Goal: Information Seeking & Learning: Learn about a topic

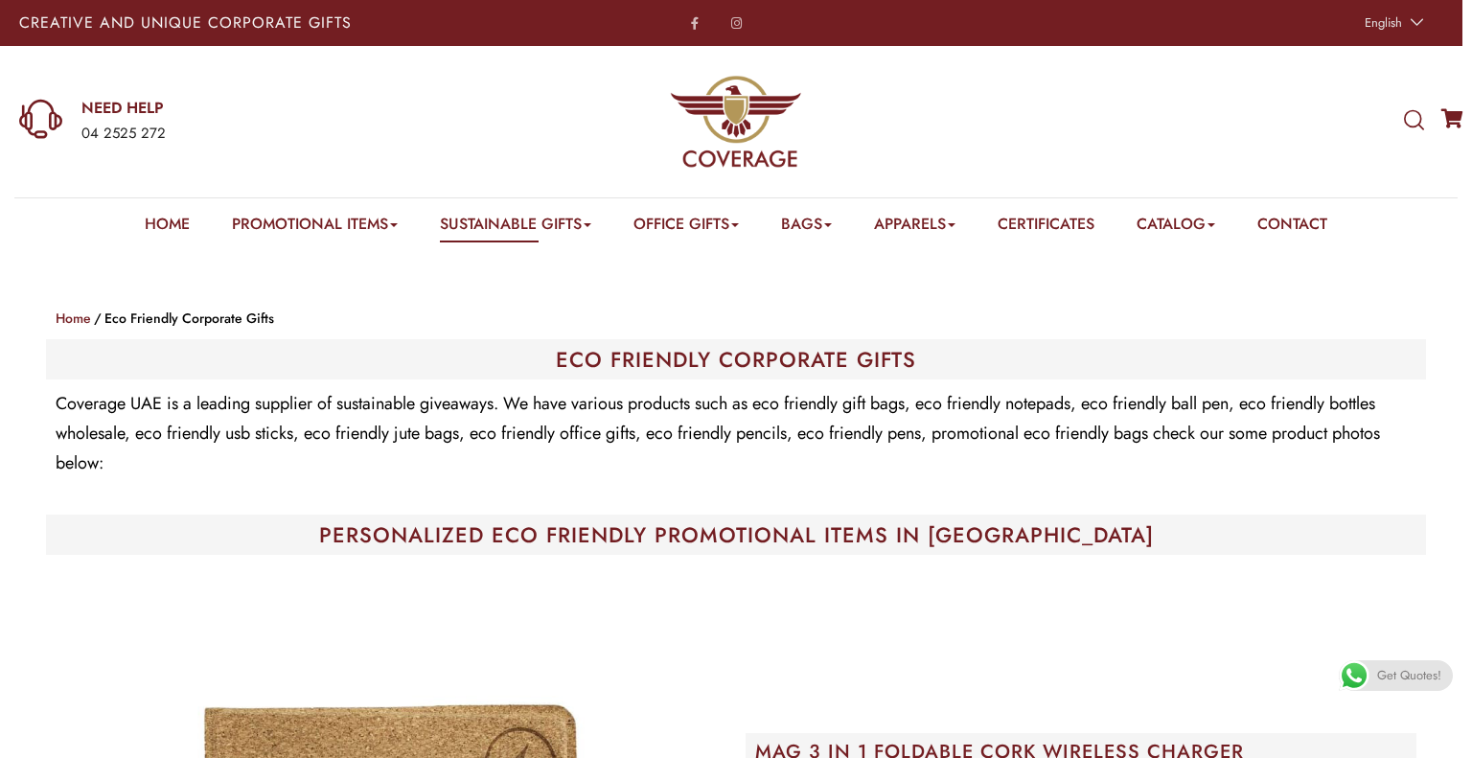
click at [359, 137] on div "04 2525 272" at bounding box center [281, 134] width 400 height 25
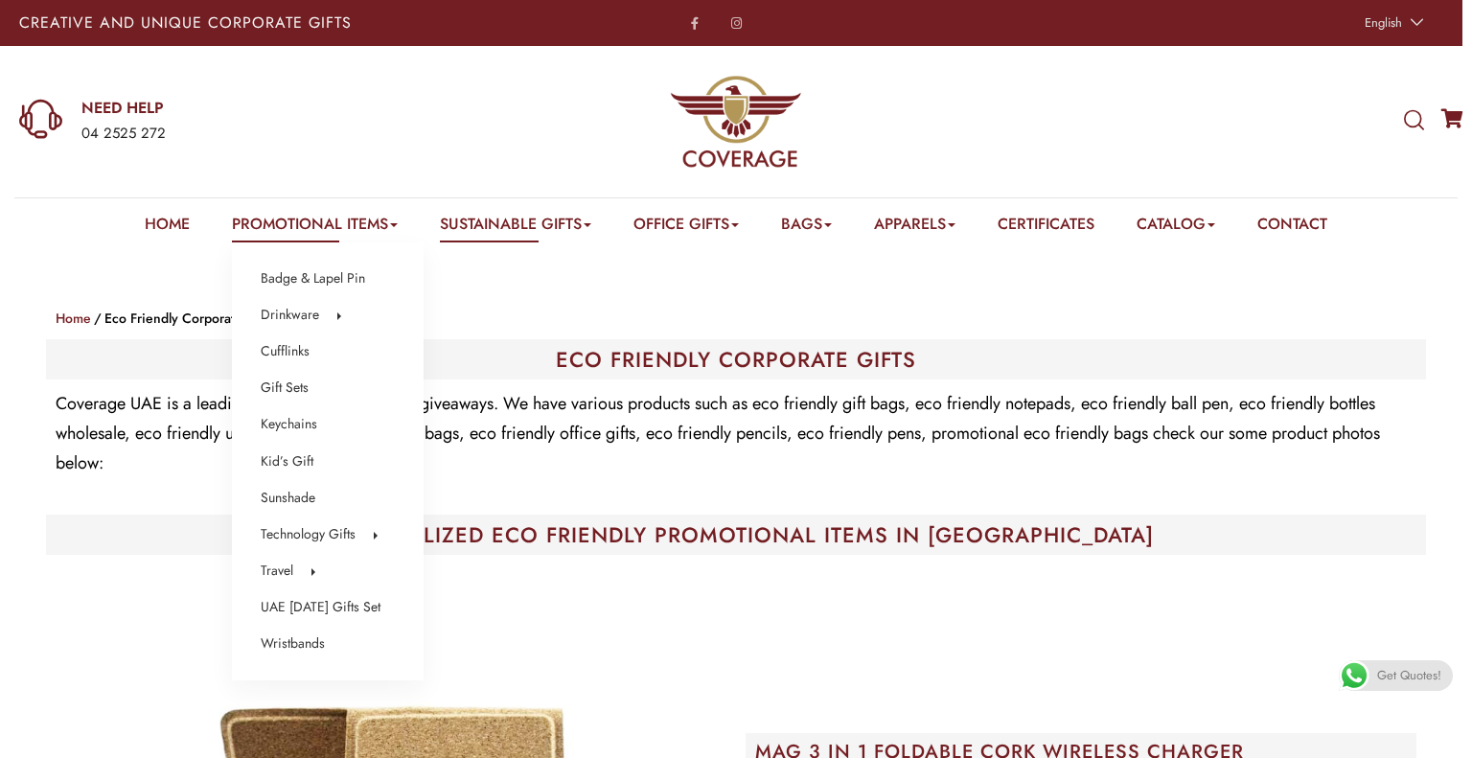
click at [291, 226] on link "Promotional Items" at bounding box center [315, 228] width 166 height 30
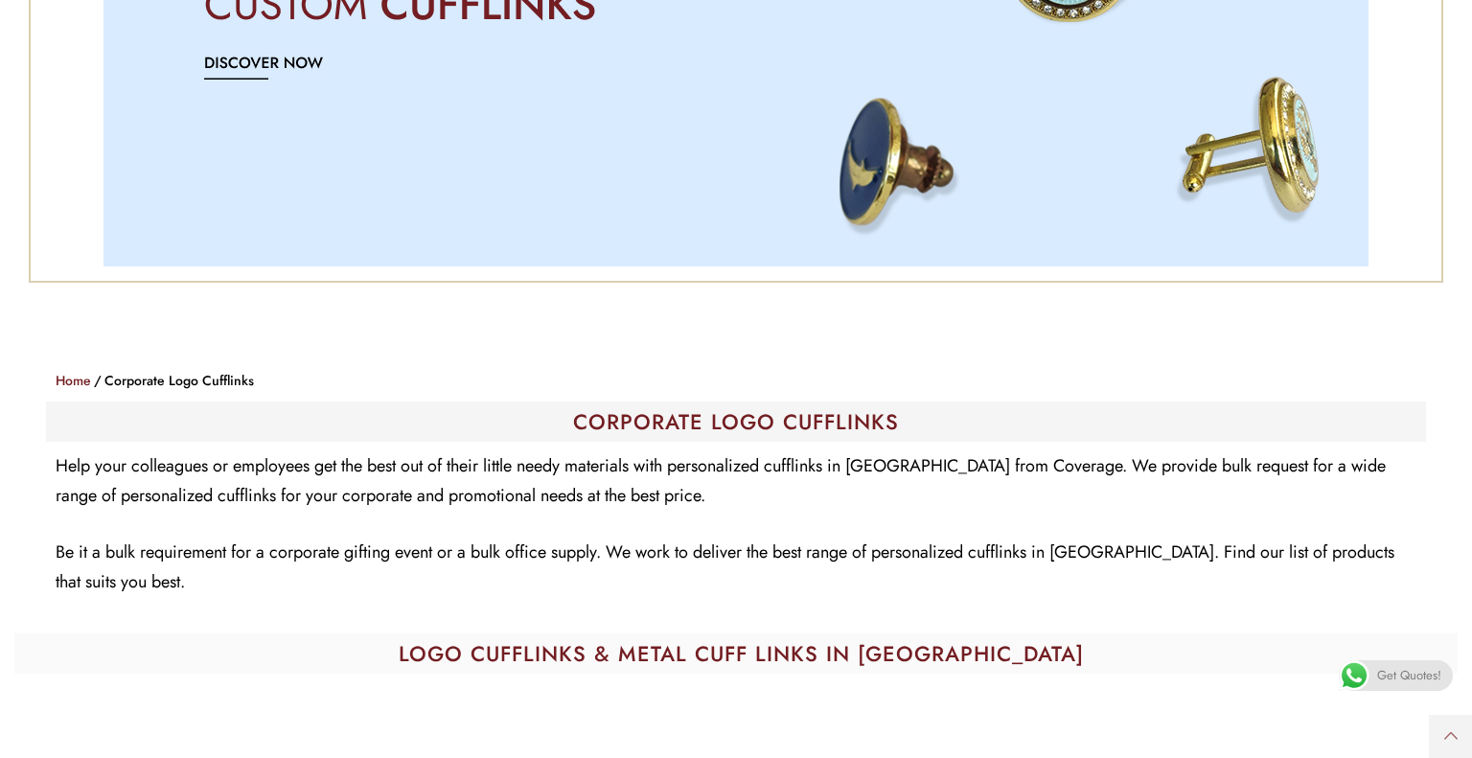
scroll to position [606, 0]
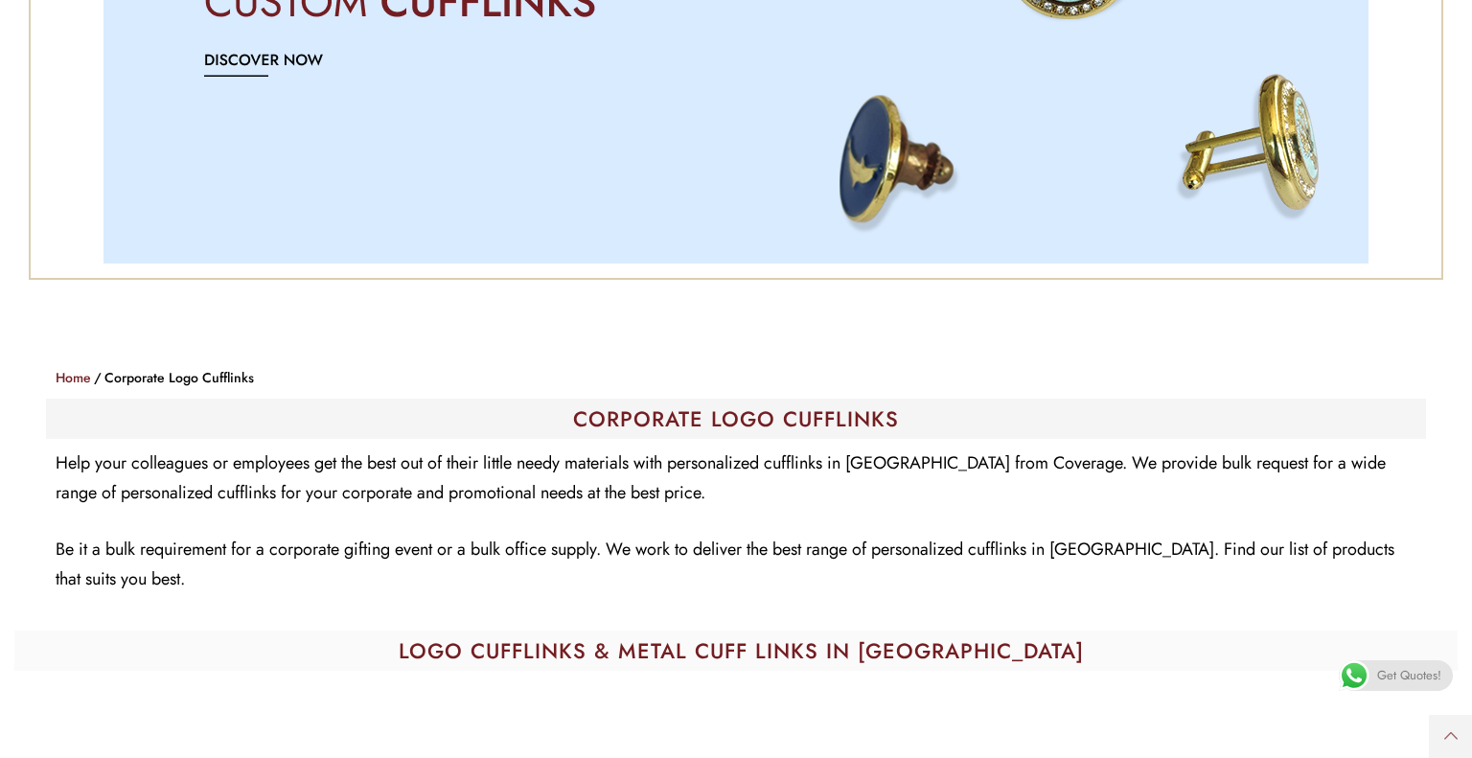
click at [753, 423] on h1 "CORPORATE LOGO CUFFLINKS​" at bounding box center [736, 418] width 1361 height 21
copy div "CORPORATE LOGO CUFFLINKS​"
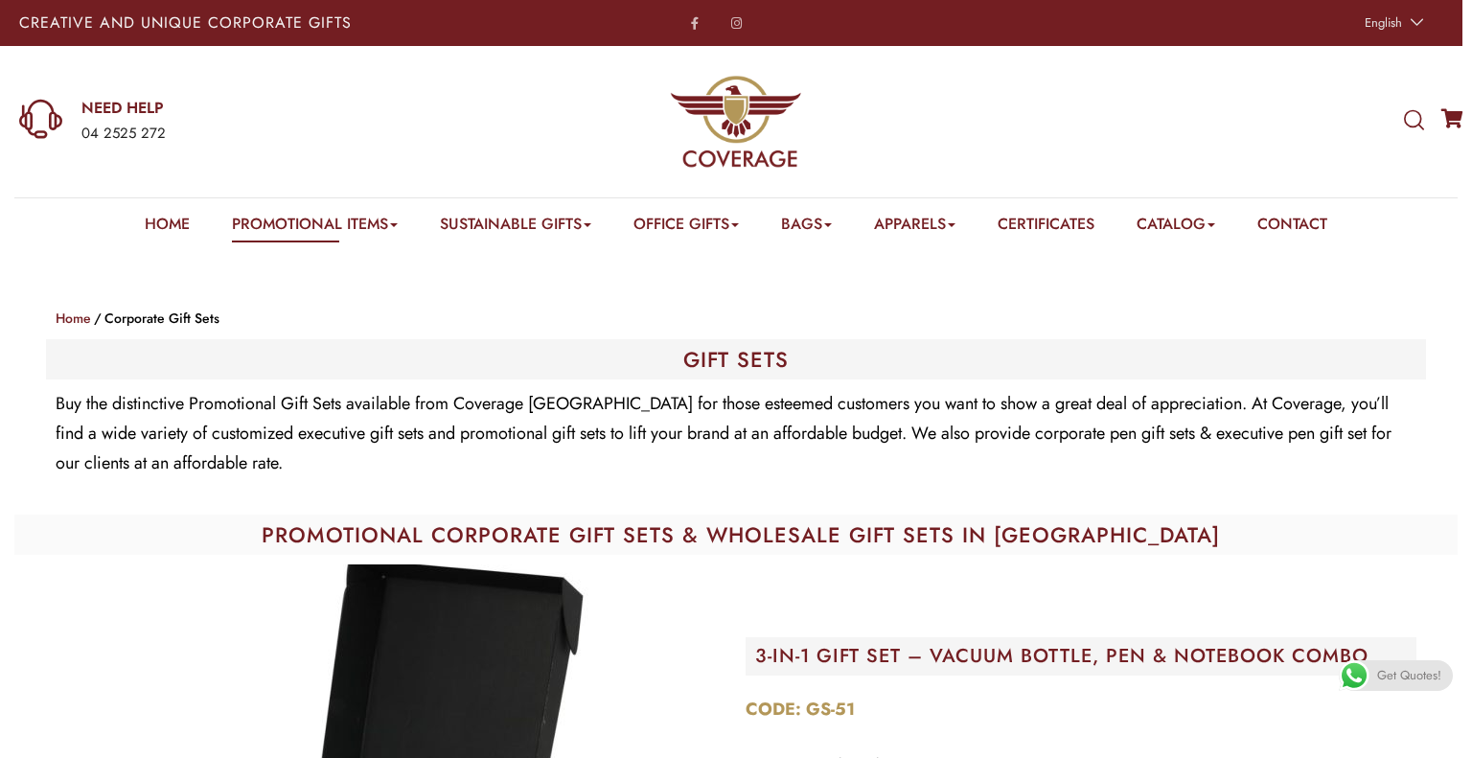
click at [759, 351] on h1 "GIFT SETS" at bounding box center [736, 359] width 1361 height 21
click at [759, 350] on h1 "GIFT SETS" at bounding box center [736, 359] width 1361 height 21
copy div "GIFT SETS"
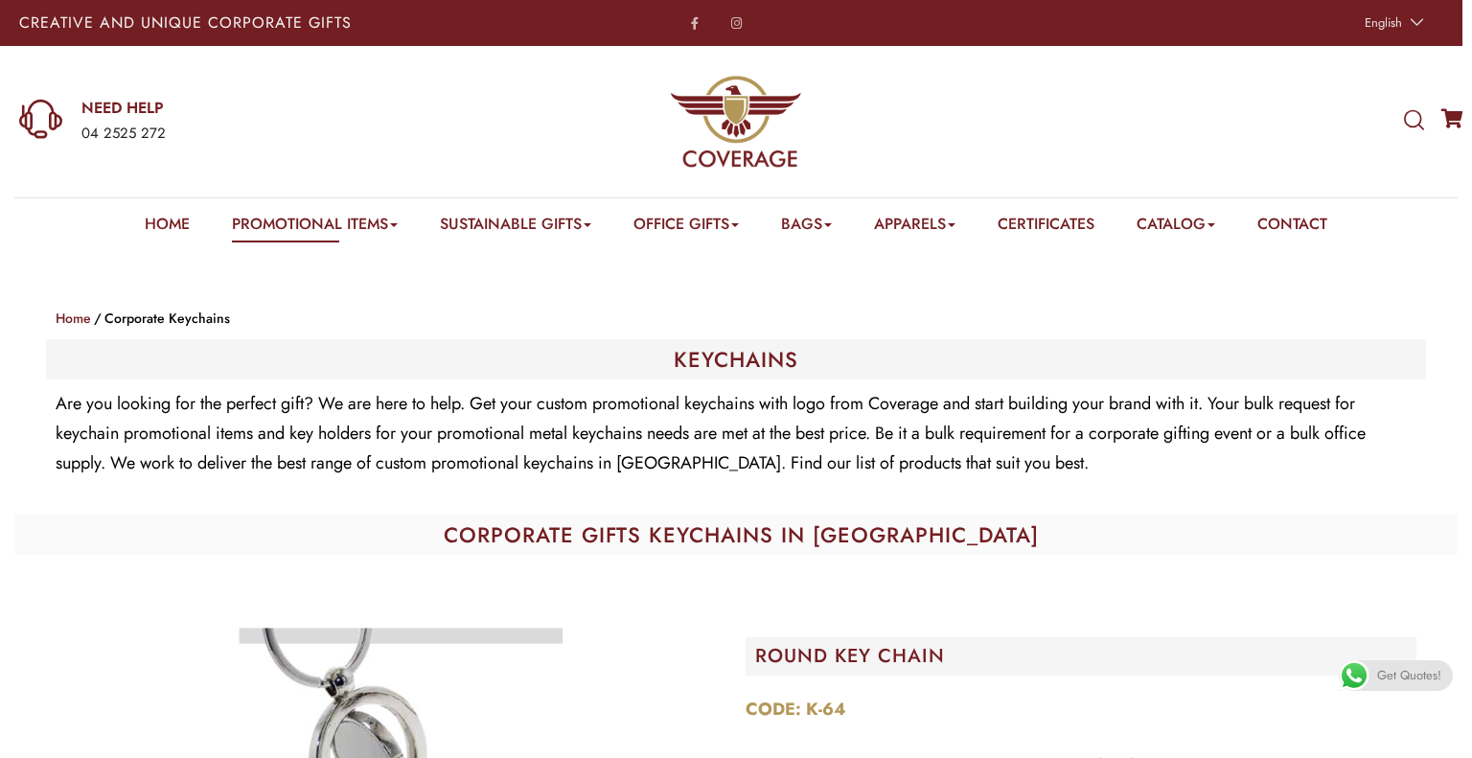
click at [733, 356] on h1 "KEYCHAINS" at bounding box center [736, 359] width 1361 height 21
copy h1 "KEYCHAINS"
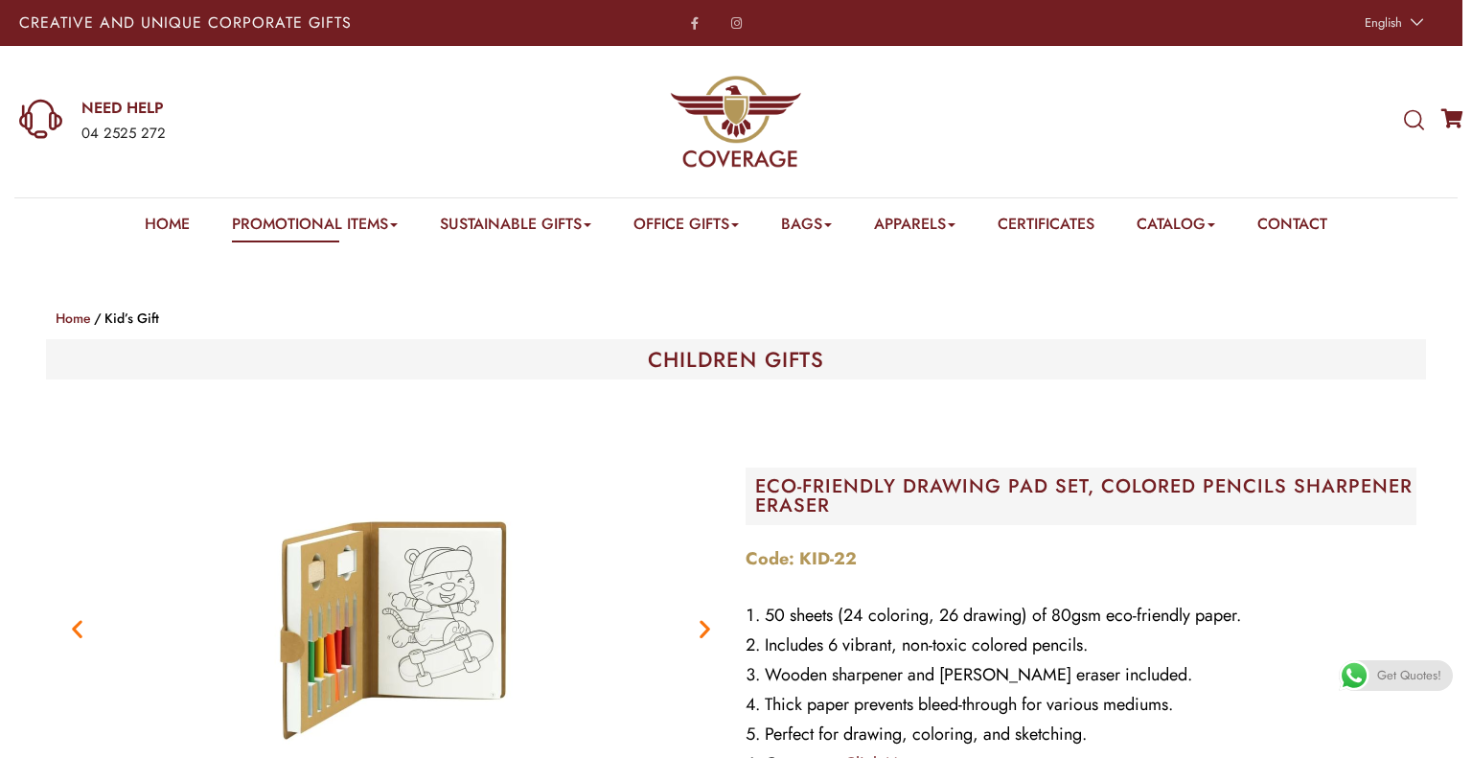
click at [762, 357] on h1 "CHILDREN GIFTS" at bounding box center [736, 359] width 1361 height 21
click at [762, 356] on h1 "CHILDREN GIFTS" at bounding box center [736, 359] width 1361 height 21
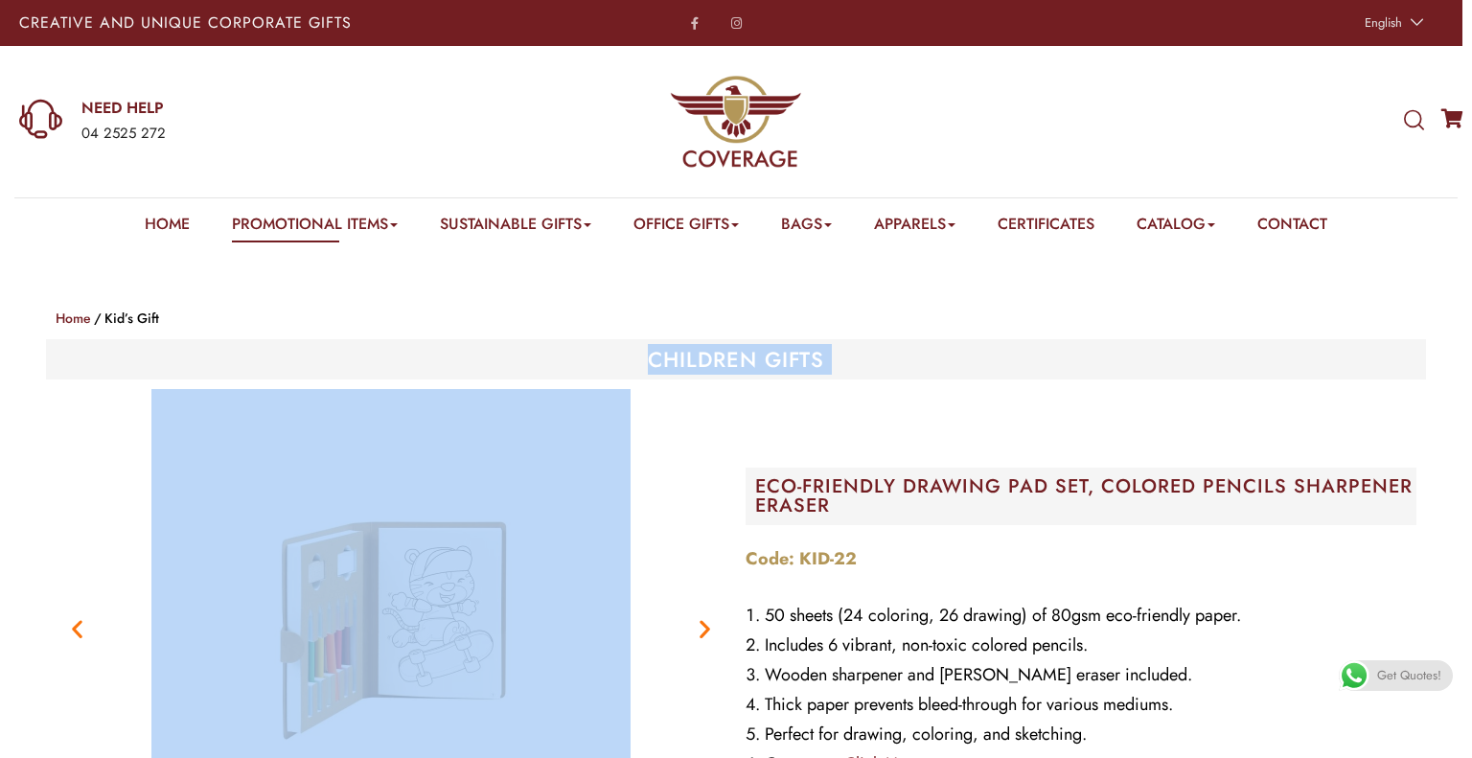
click at [762, 356] on h1 "CHILDREN GIFTS" at bounding box center [736, 359] width 1361 height 21
copy div "CHILDREN GIFTS"
